Goal: Transaction & Acquisition: Purchase product/service

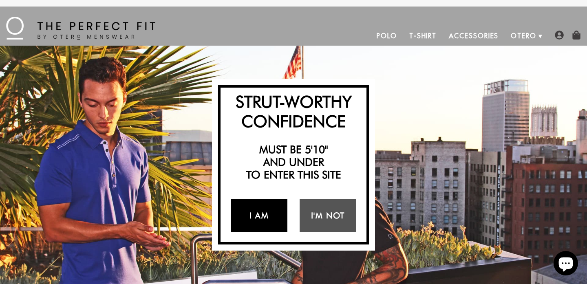
click at [260, 217] on link "I Am" at bounding box center [259, 215] width 57 height 33
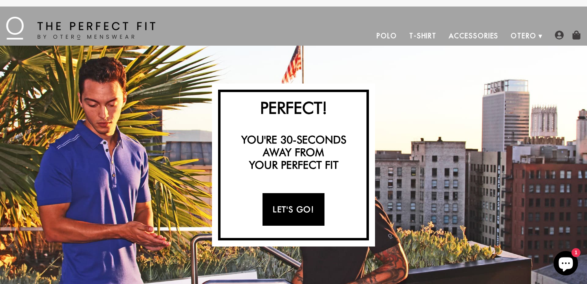
click at [285, 209] on link "Let's Go!" at bounding box center [293, 209] width 62 height 33
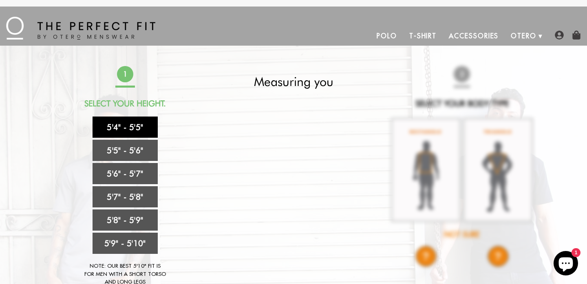
click at [127, 126] on link "5'4" - 5'5"" at bounding box center [125, 127] width 65 height 21
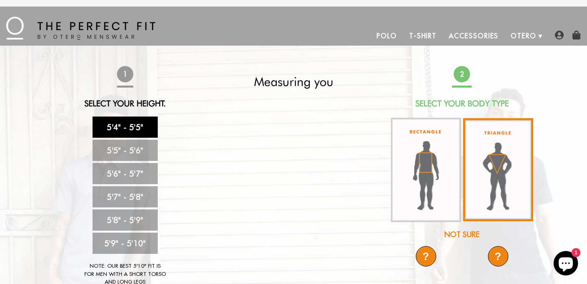
click at [497, 162] on img at bounding box center [498, 169] width 70 height 103
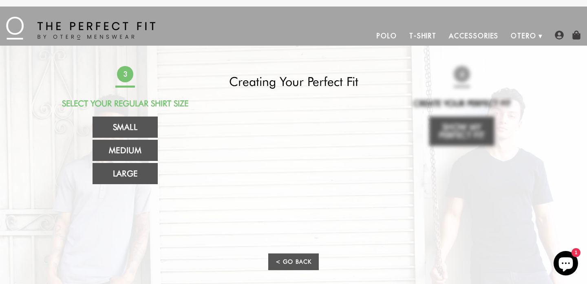
click at [457, 138] on div "3 Select Your Regular Shirt Size Small Medium Large Extra Large Creating Your P…" at bounding box center [293, 174] width 481 height 216
click at [478, 187] on div "3 Select Your Regular Shirt Size Small Medium Large Extra Large Creating Your P…" at bounding box center [293, 174] width 481 height 216
click at [496, 111] on div "3 Select Your Regular Shirt Size Small Medium Large Extra Large Creating Your P…" at bounding box center [293, 174] width 481 height 216
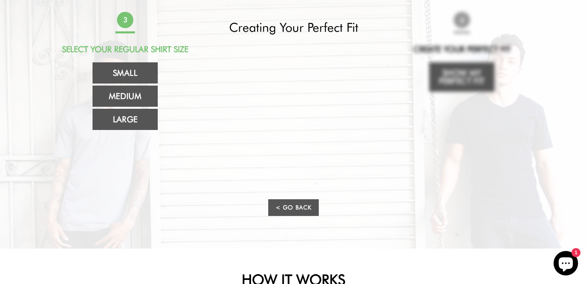
scroll to position [143, 0]
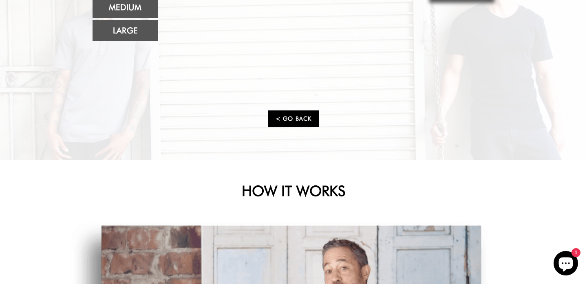
click at [287, 125] on link "< Go Back" at bounding box center [293, 118] width 51 height 17
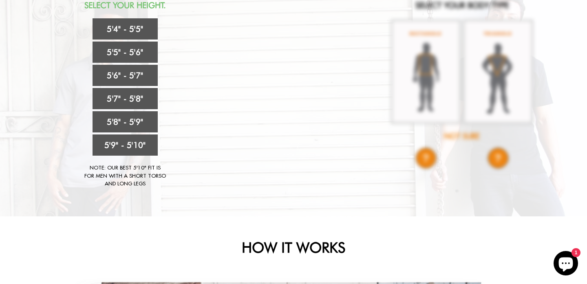
scroll to position [28, 0]
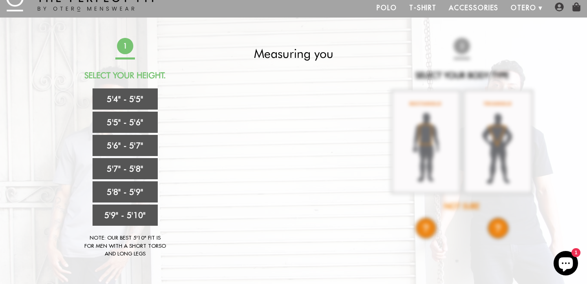
click at [436, 112] on div "1 Select Your Height. 5'4" - 5'5" 5'5" - 5'6" 5'6" - 5'7" 5'7" - 5'8" 5'8" - 5'…" at bounding box center [293, 152] width 481 height 228
click at [114, 100] on link "5'4" - 5'5"" at bounding box center [125, 98] width 65 height 21
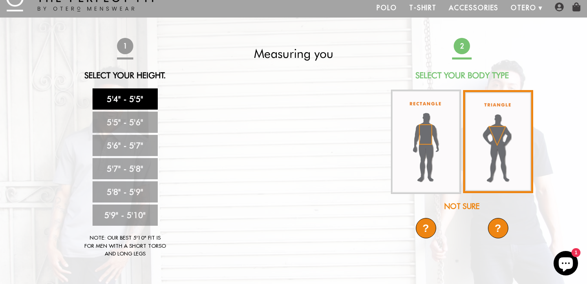
click at [512, 157] on img at bounding box center [498, 141] width 70 height 103
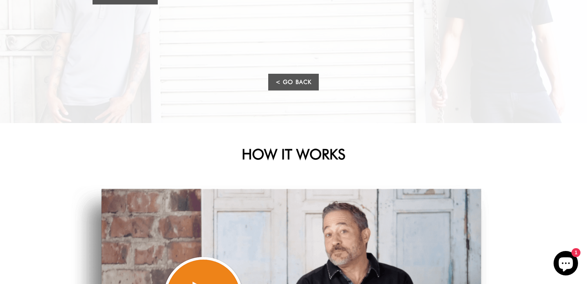
scroll to position [0, 0]
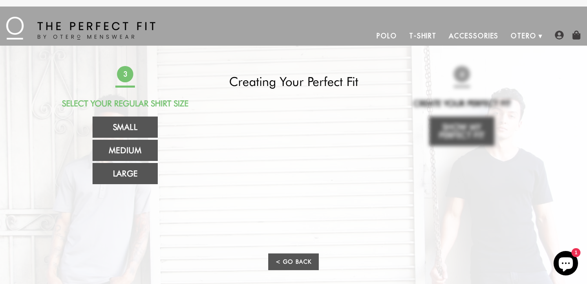
click at [417, 34] on link "T-Shirt" at bounding box center [423, 36] width 40 height 20
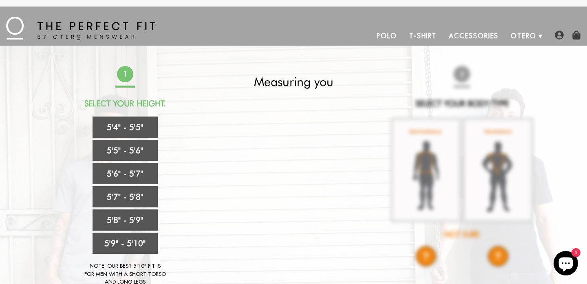
scroll to position [28, 0]
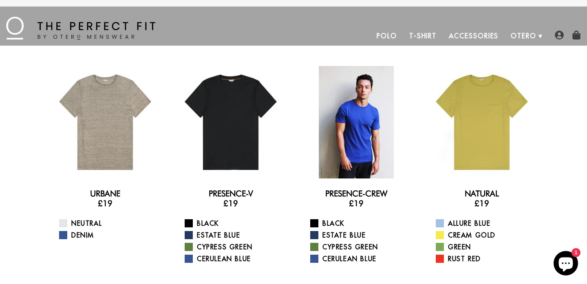
scroll to position [49, 0]
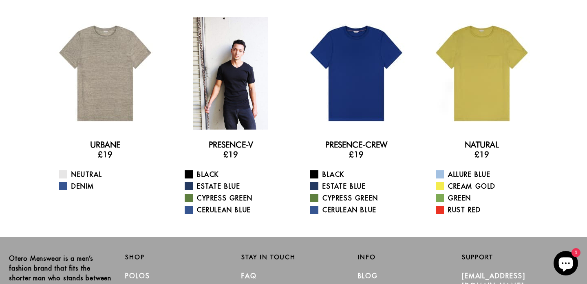
click at [213, 96] on div at bounding box center [230, 73] width 112 height 112
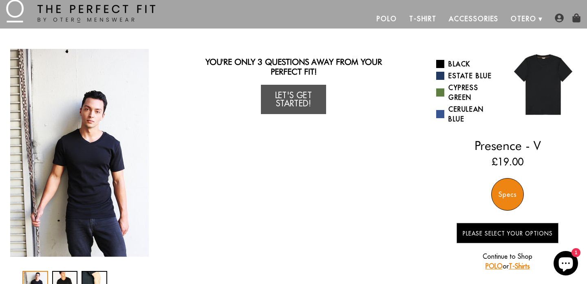
scroll to position [18, 0]
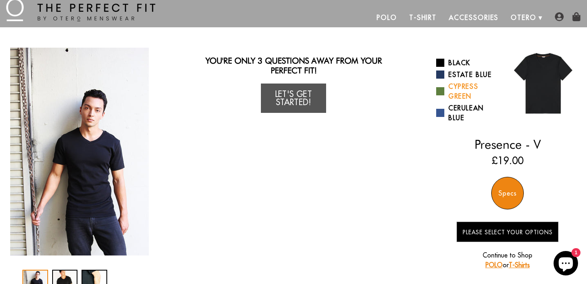
click at [450, 88] on link "Cypress Green" at bounding box center [468, 92] width 65 height 20
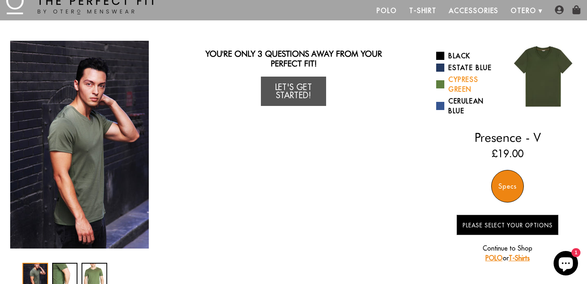
scroll to position [136, 0]
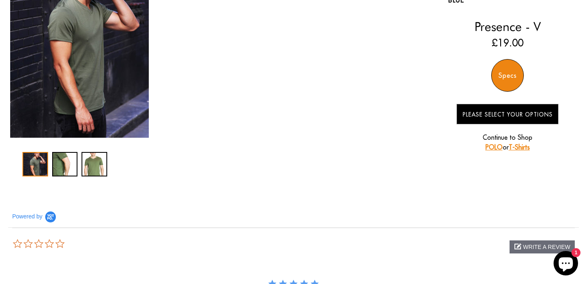
click at [500, 74] on div "Specs" at bounding box center [507, 75] width 33 height 33
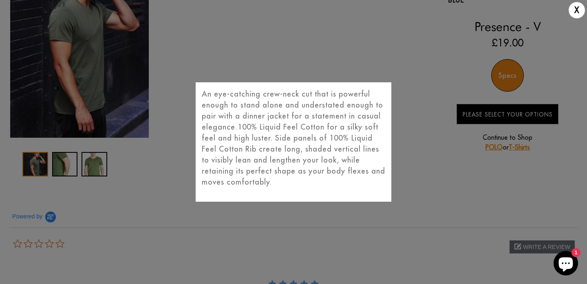
click at [420, 86] on div "X An eye-catching crew-neck cut that is powerful enough to stand alone and unde…" at bounding box center [293, 142] width 587 height 284
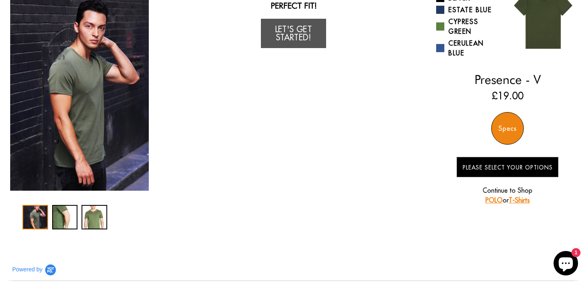
scroll to position [0, 0]
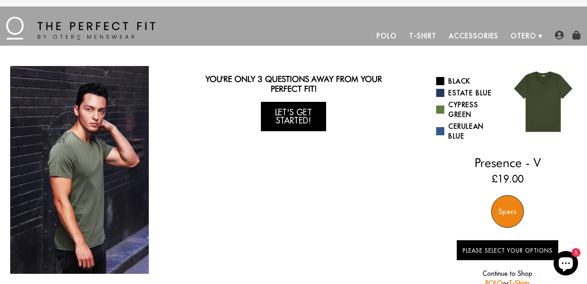
click at [293, 117] on link "Let's Get Started!" at bounding box center [293, 116] width 65 height 29
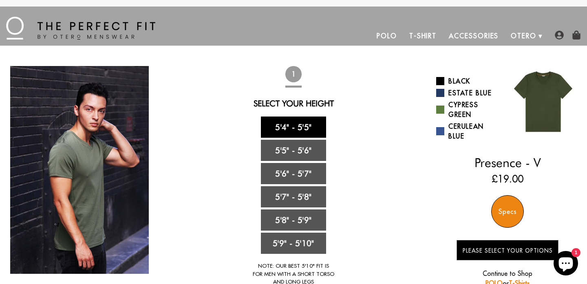
click at [292, 125] on link "5'4" - 5'5"" at bounding box center [293, 127] width 65 height 21
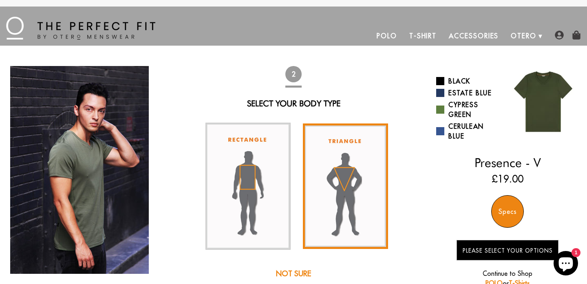
click at [337, 189] on img at bounding box center [345, 186] width 85 height 126
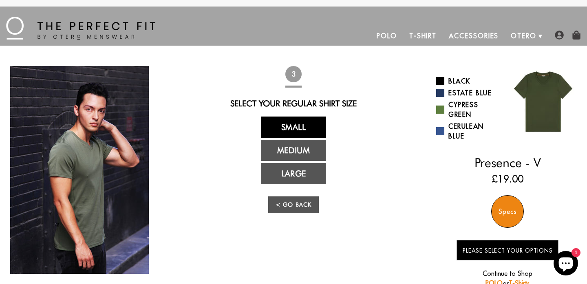
click at [306, 129] on link "Small" at bounding box center [293, 127] width 65 height 21
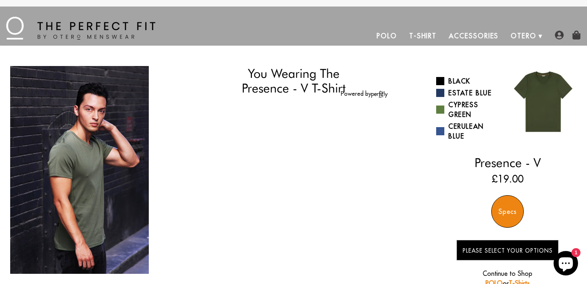
select select "triangle"
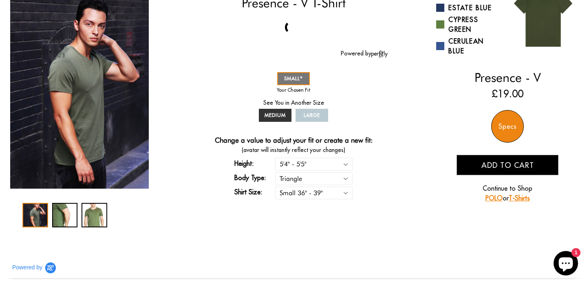
scroll to position [87, 0]
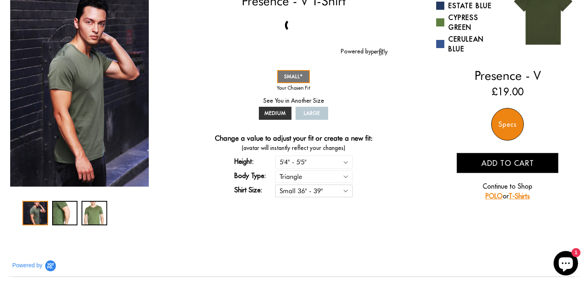
click at [307, 187] on select "Small 36" - 39" Medium 40" - 43" Large 44" - 47"" at bounding box center [313, 191] width 77 height 13
click at [275, 185] on select "Small 36" - 39" Medium 40" - 43" Large 44" - 47"" at bounding box center [313, 191] width 77 height 13
